Goal: Task Accomplishment & Management: Complete application form

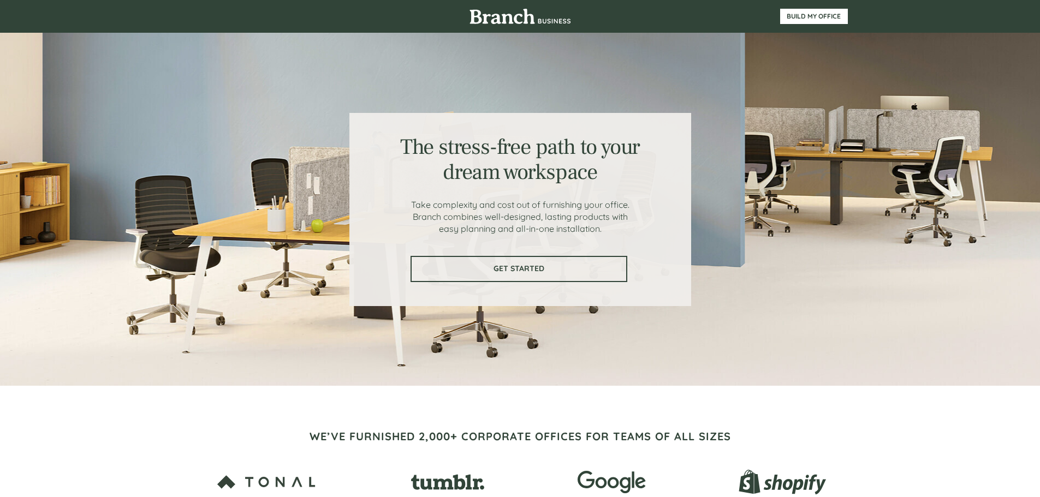
click at [574, 281] on link "GET STARTED" at bounding box center [519, 269] width 217 height 26
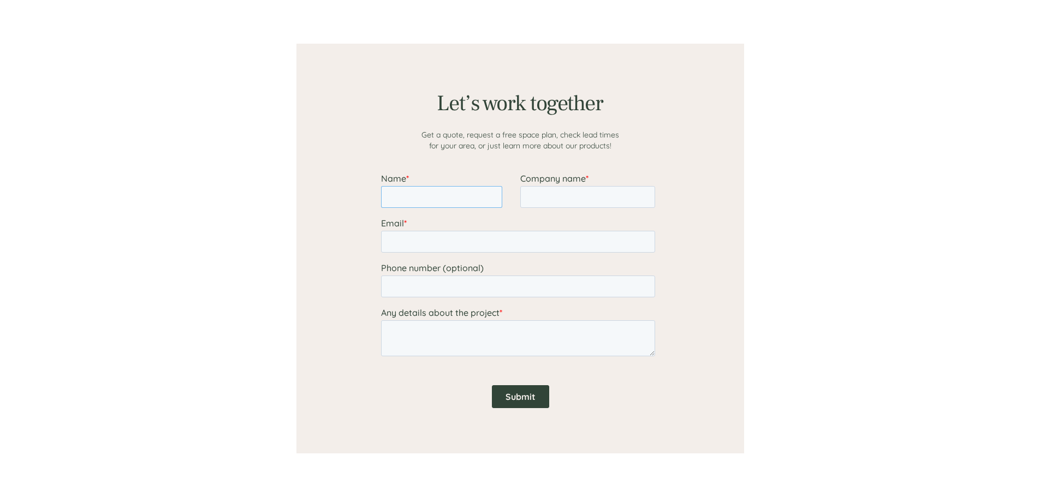
click at [451, 195] on input "Name *" at bounding box center [440, 197] width 121 height 22
click at [562, 196] on input "Company name *" at bounding box center [587, 197] width 135 height 22
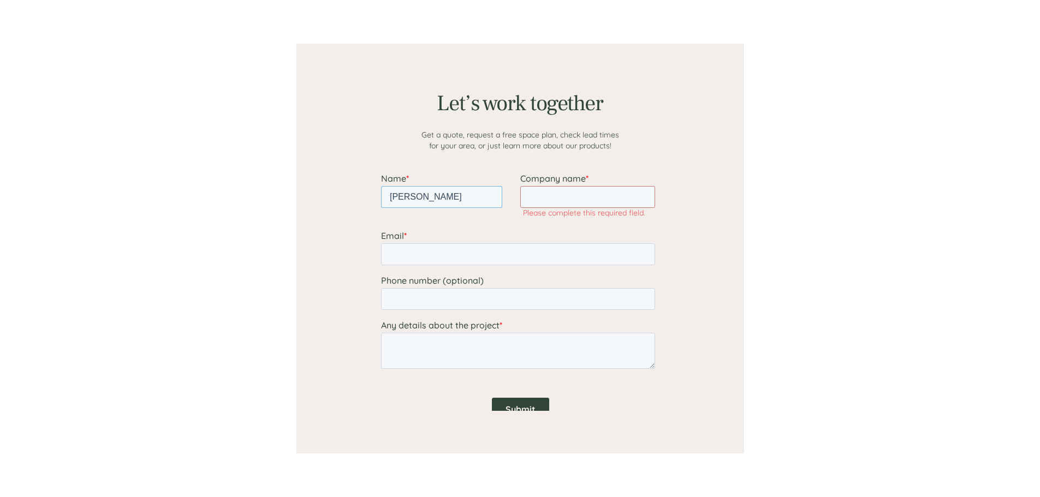
click at [473, 201] on input "[PERSON_NAME]" at bounding box center [440, 197] width 121 height 22
type input "[PERSON_NAME]"
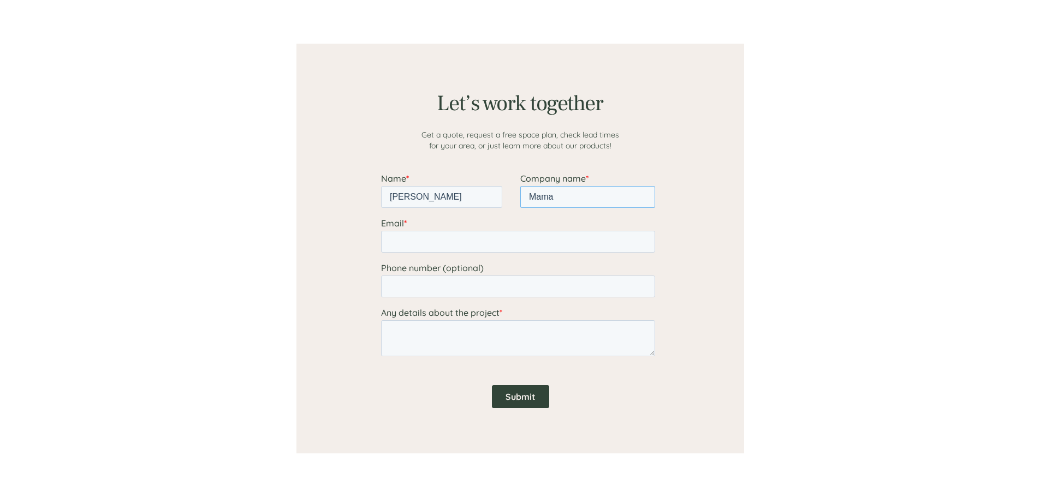
type input "Mama's Creations"
click at [504, 233] on input "Email *" at bounding box center [517, 242] width 274 height 22
type input "[EMAIL_ADDRESS][DOMAIN_NAME]"
click at [482, 337] on textarea "Any details about the project *" at bounding box center [517, 338] width 274 height 36
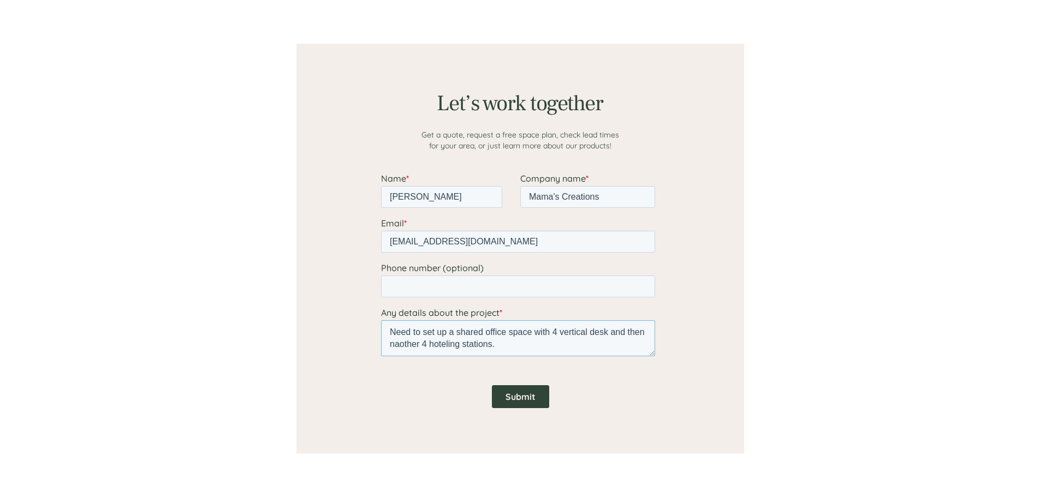
click at [407, 338] on textarea "Need to set up a shared office space with 4 vertical desk and then naother 4 ho…" at bounding box center [517, 338] width 274 height 36
type textarea "Need to set up a shared office space with 4 vertical desk and then another 4 ho…"
click at [525, 397] on input "Submit" at bounding box center [519, 396] width 57 height 23
